Goal: Transaction & Acquisition: Obtain resource

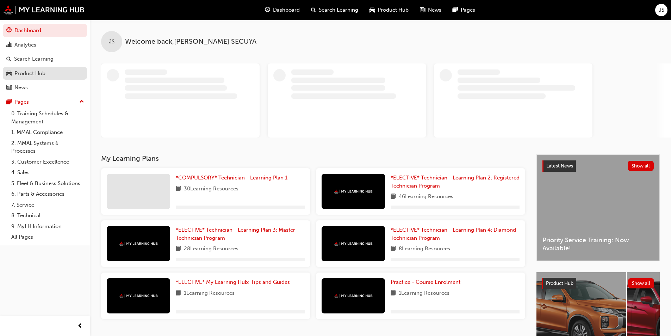
click at [35, 77] on div "Product Hub" at bounding box center [44, 73] width 77 height 9
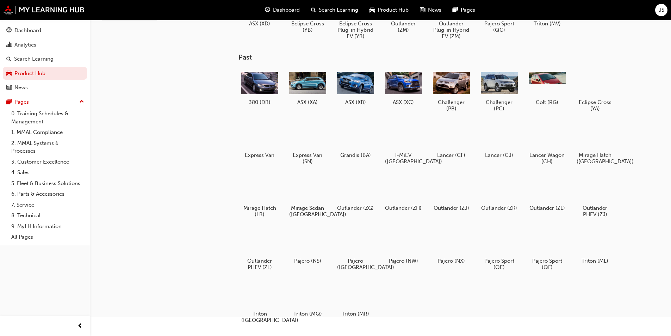
scroll to position [70, 0]
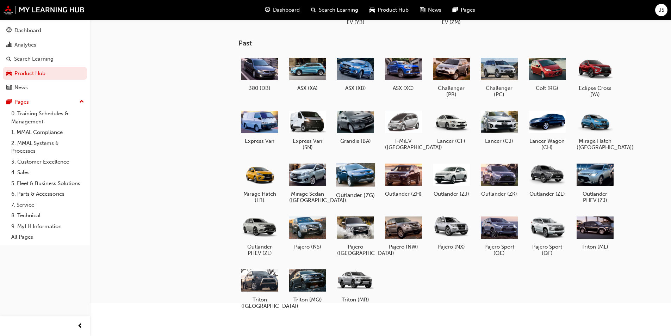
click at [353, 173] on div at bounding box center [355, 174] width 39 height 28
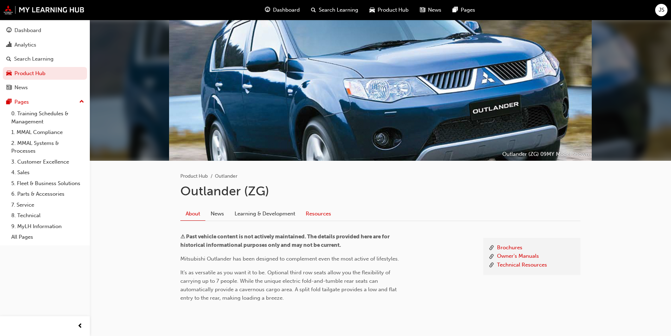
click at [323, 210] on link "Resources" at bounding box center [319, 213] width 36 height 13
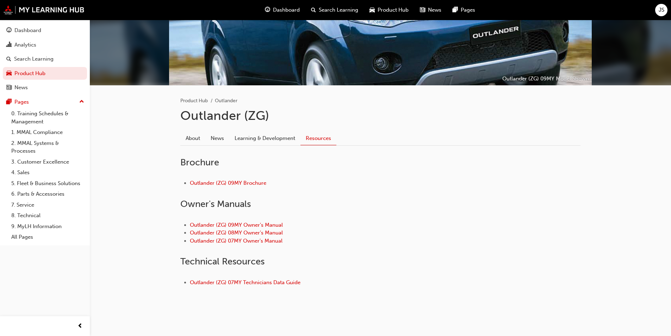
scroll to position [78, 0]
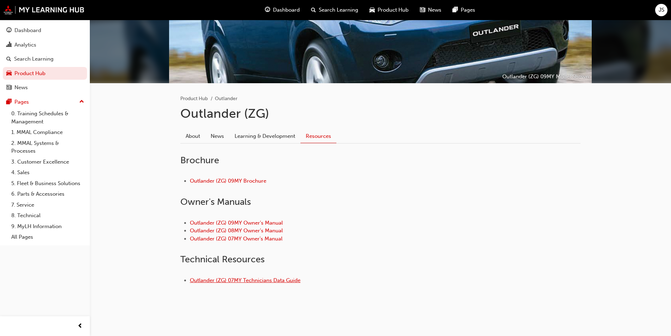
click at [260, 280] on link "Outlander (ZG) 07MY Technicians Data Guide" at bounding box center [245, 280] width 111 height 6
